Goal: Task Accomplishment & Management: Use online tool/utility

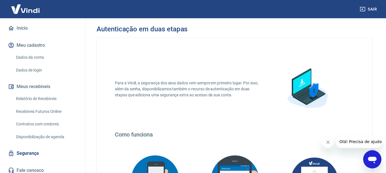
scroll to position [53, 0]
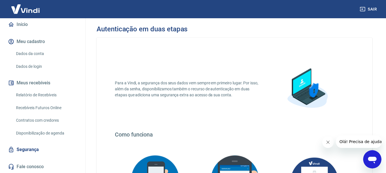
click at [42, 94] on link "Relatório de Recebíveis" at bounding box center [46, 95] width 65 height 12
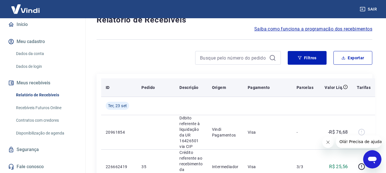
scroll to position [57, 0]
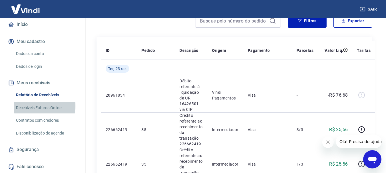
click at [39, 106] on link "Recebíveis Futuros Online" at bounding box center [46, 108] width 65 height 12
